Goal: Task Accomplishment & Management: Use online tool/utility

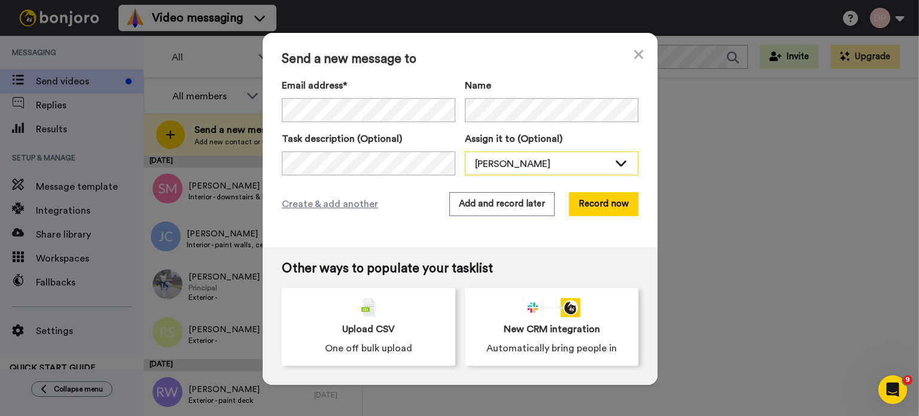
click at [541, 163] on div "[PERSON_NAME]" at bounding box center [542, 164] width 134 height 14
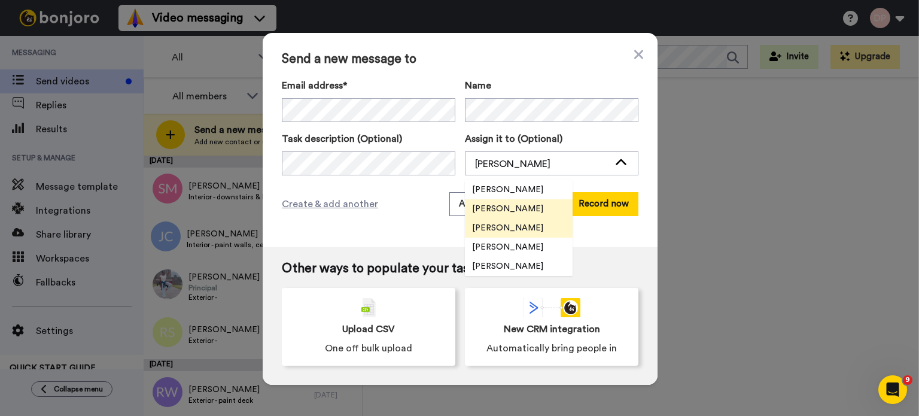
click at [529, 225] on span "[PERSON_NAME]" at bounding box center [508, 228] width 86 height 12
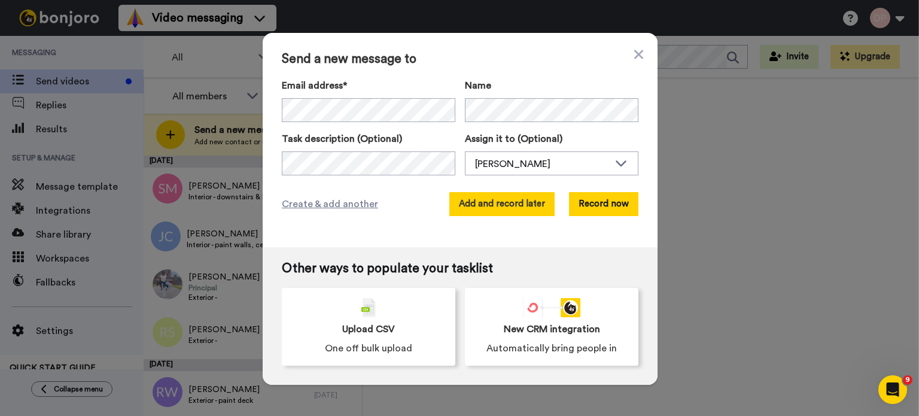
click at [517, 203] on button "Add and record later" at bounding box center [501, 204] width 105 height 24
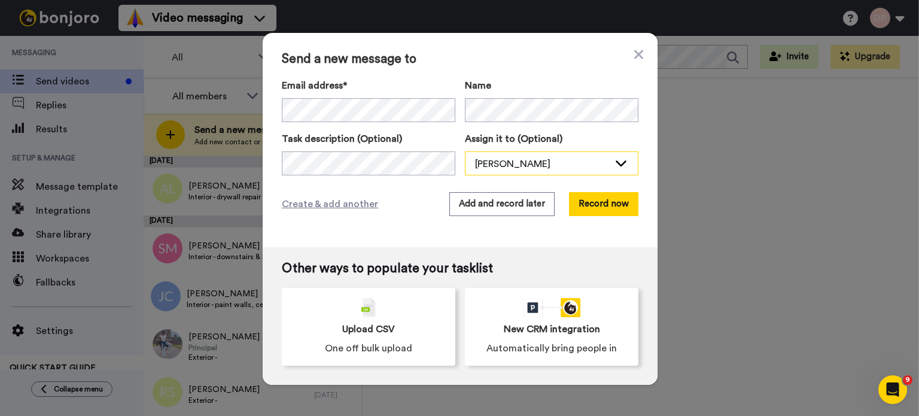
click at [507, 166] on div "[PERSON_NAME]" at bounding box center [542, 164] width 134 height 14
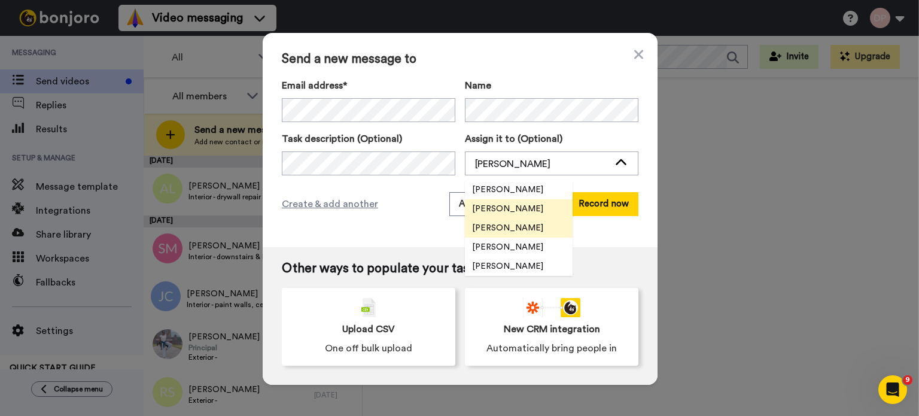
click at [512, 227] on span "[PERSON_NAME]" at bounding box center [508, 228] width 86 height 12
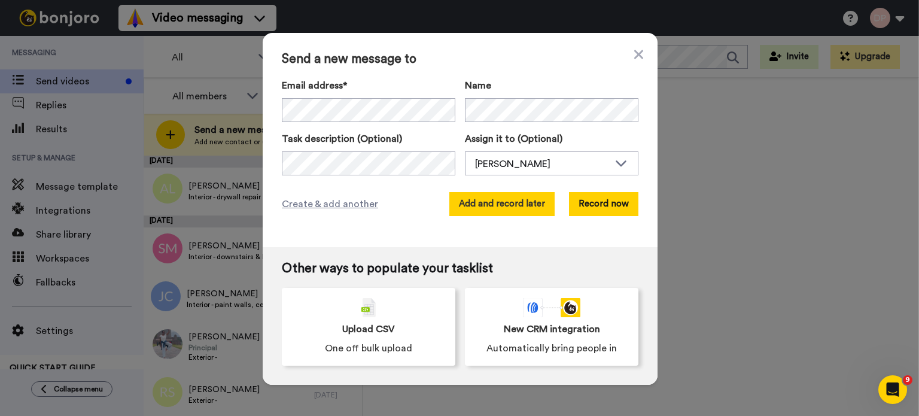
click at [505, 203] on button "Add and record later" at bounding box center [501, 204] width 105 height 24
